Goal: Learn about a topic

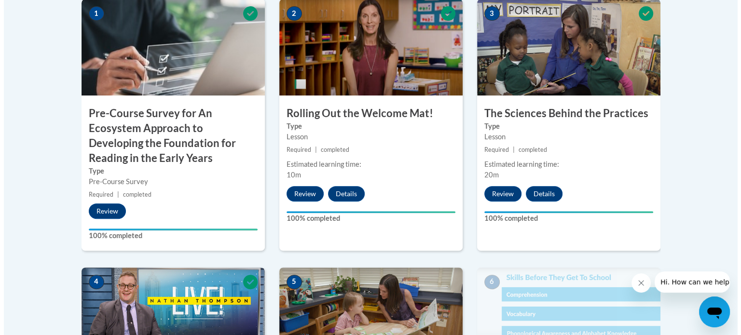
scroll to position [641, 0]
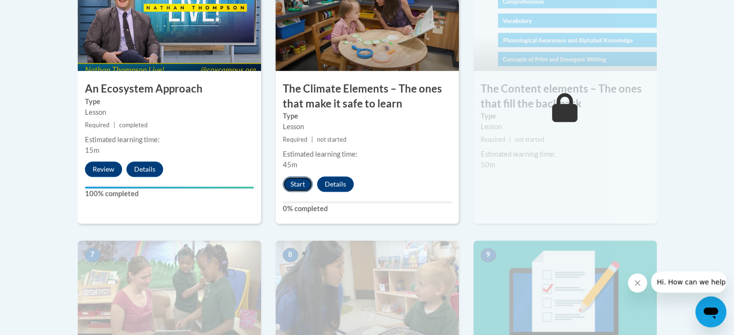
click at [304, 177] on button "Start" at bounding box center [298, 184] width 30 height 15
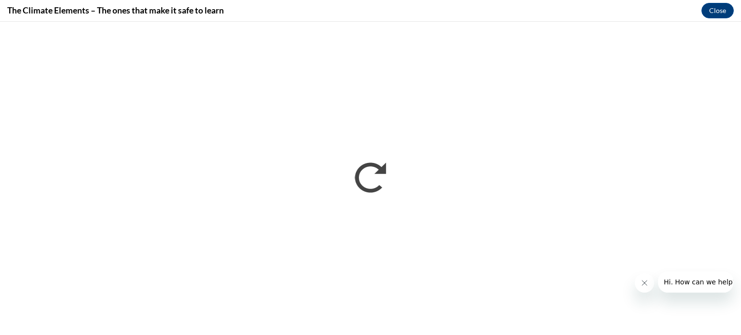
scroll to position [0, 0]
